Goal: Navigation & Orientation: Understand site structure

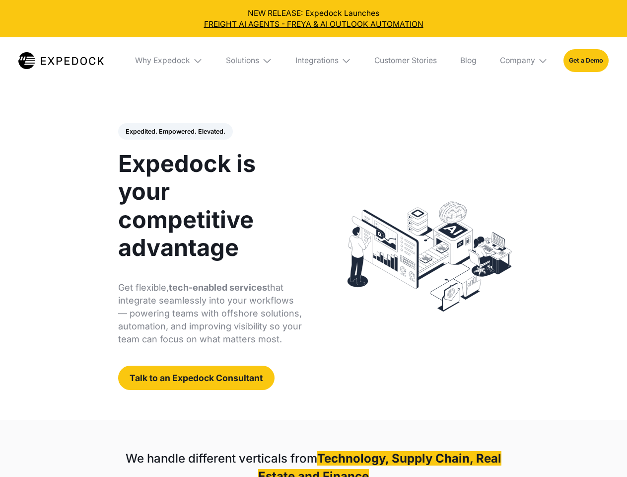
select select
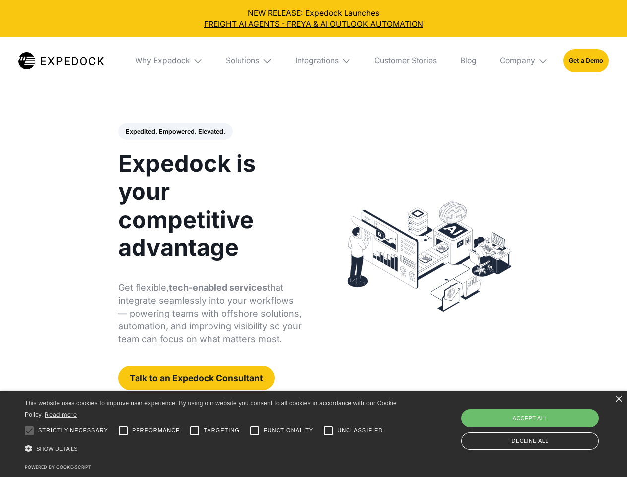
click at [313, 61] on div "Integrations" at bounding box center [317, 61] width 43 height 10
click at [169, 61] on div "Why Expedock" at bounding box center [154, 61] width 55 height 10
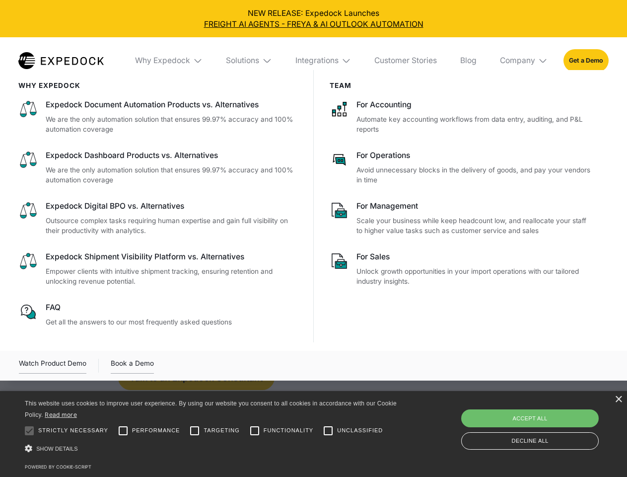
click at [250, 61] on div "Solutions" at bounding box center [242, 61] width 33 height 10
click at [324, 61] on div "Integrations" at bounding box center [317, 61] width 43 height 10
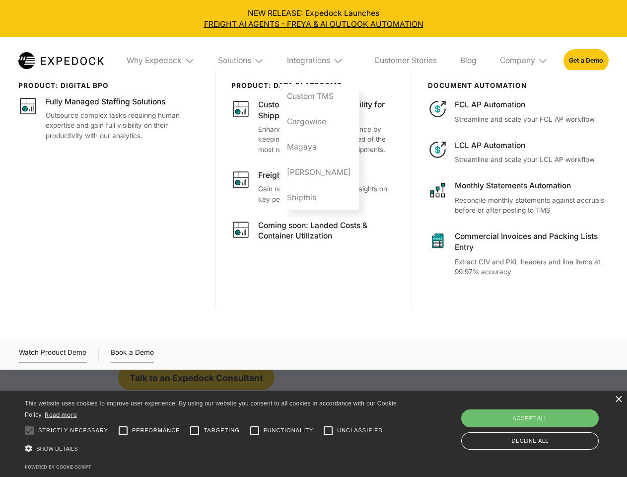
click at [524, 61] on div "Company" at bounding box center [517, 61] width 35 height 10
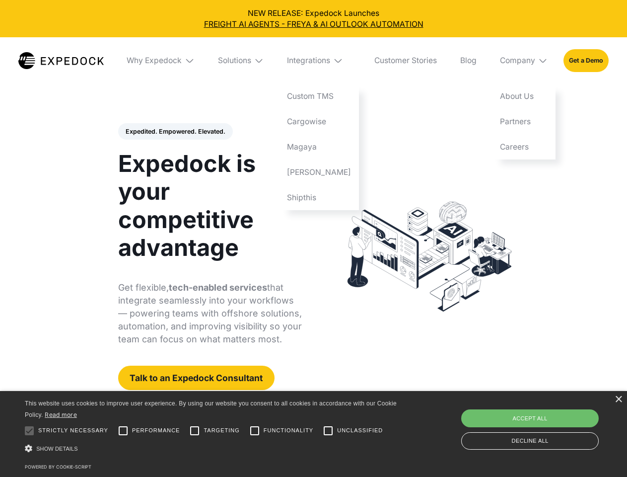
click at [175, 132] on div "Expedited. Empowered. Elevated. Automate Freight Document Extraction at 99.97% …" at bounding box center [210, 256] width 184 height 267
click at [29, 431] on div at bounding box center [29, 431] width 20 height 20
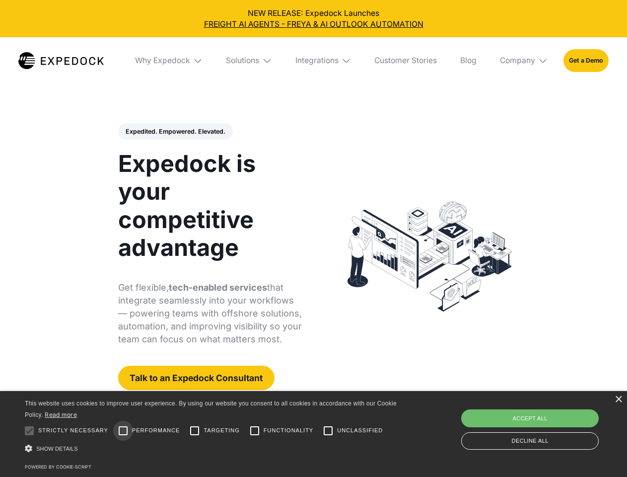
click at [123, 431] on input "Performance" at bounding box center [123, 431] width 20 height 20
checkbox input "true"
click at [195, 431] on input "Targeting" at bounding box center [195, 431] width 20 height 20
checkbox input "true"
click at [255, 431] on input "Functionality" at bounding box center [255, 431] width 20 height 20
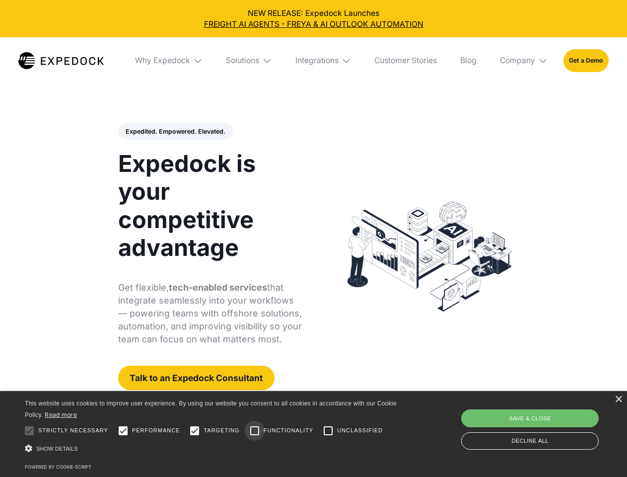
checkbox input "true"
